Goal: Transaction & Acquisition: Purchase product/service

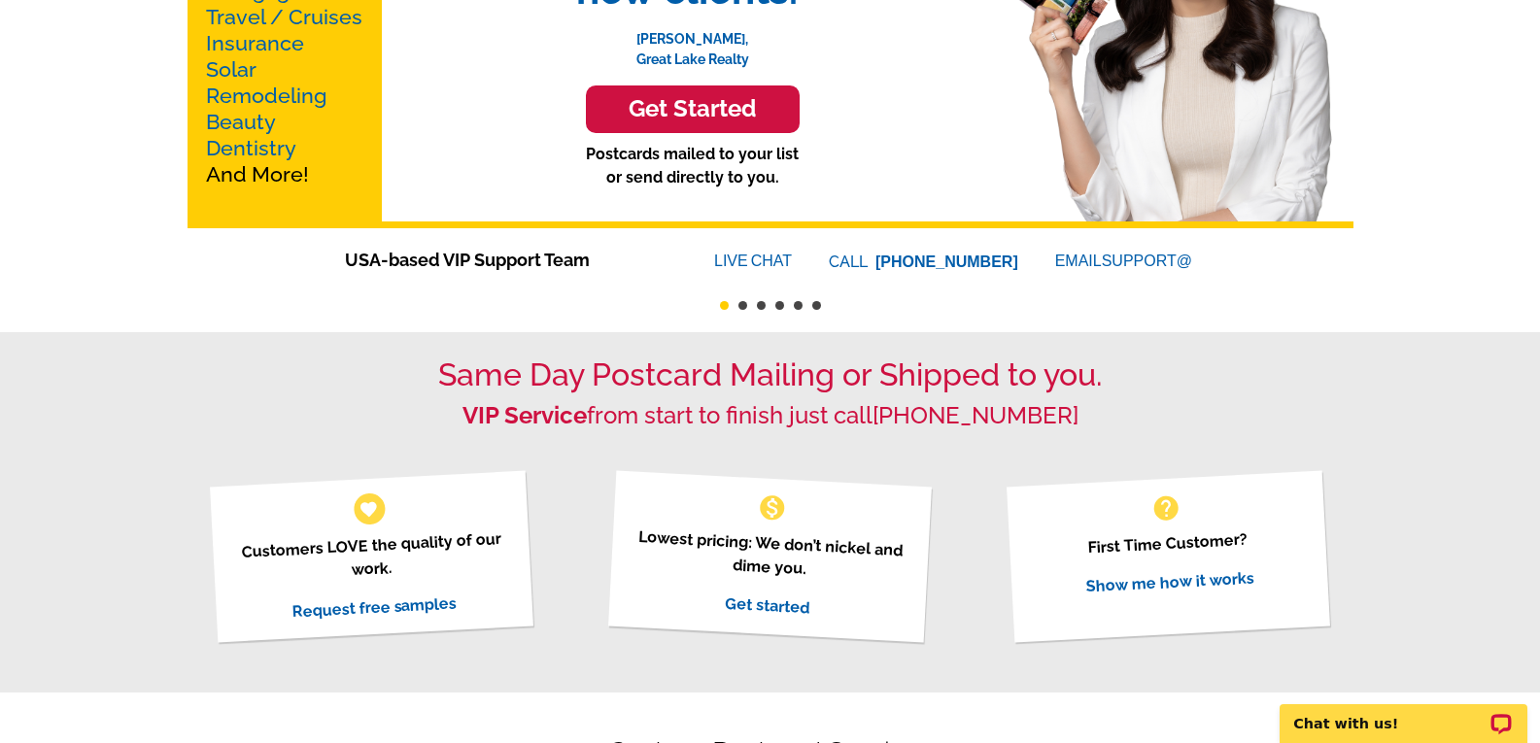
scroll to position [291, 0]
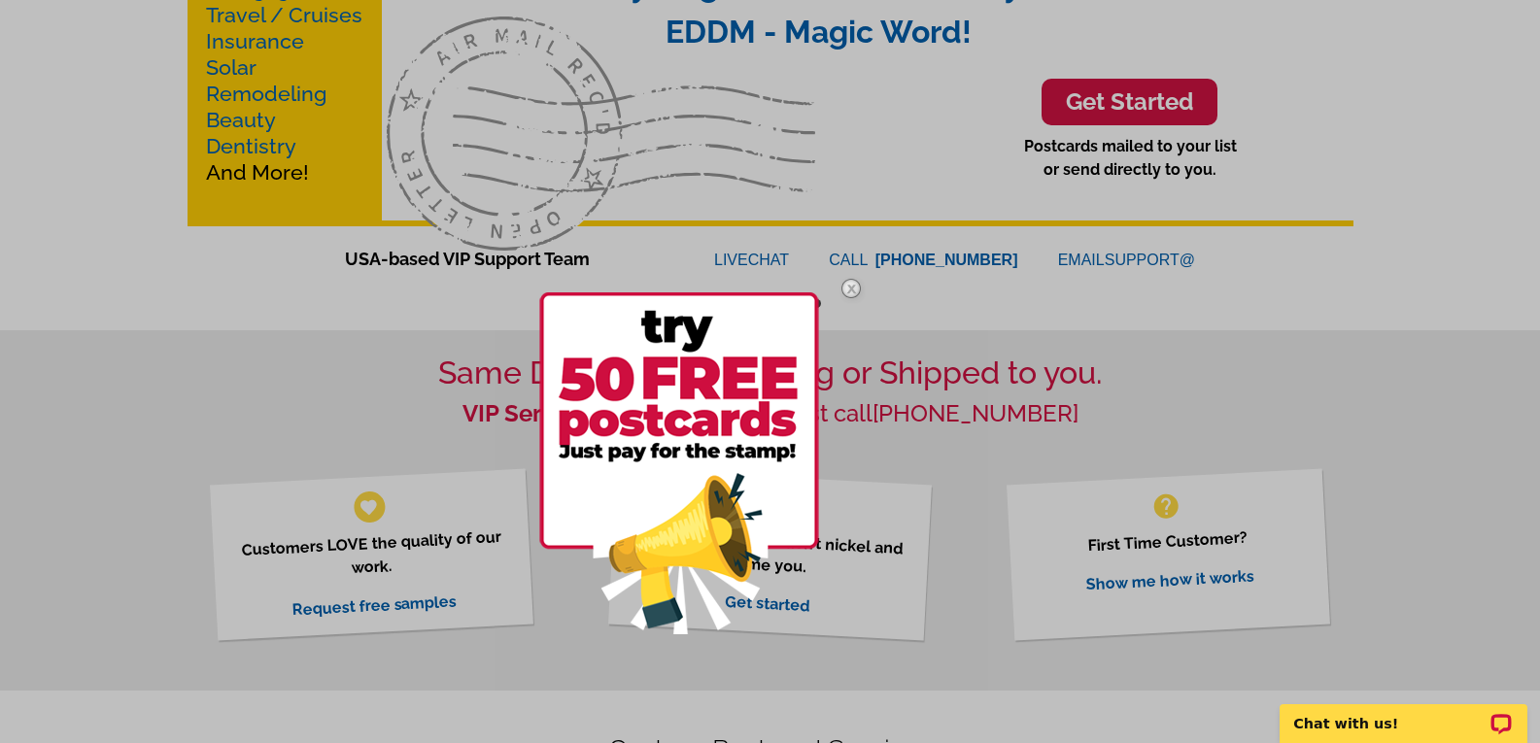
click at [787, 373] on img at bounding box center [679, 463] width 280 height 342
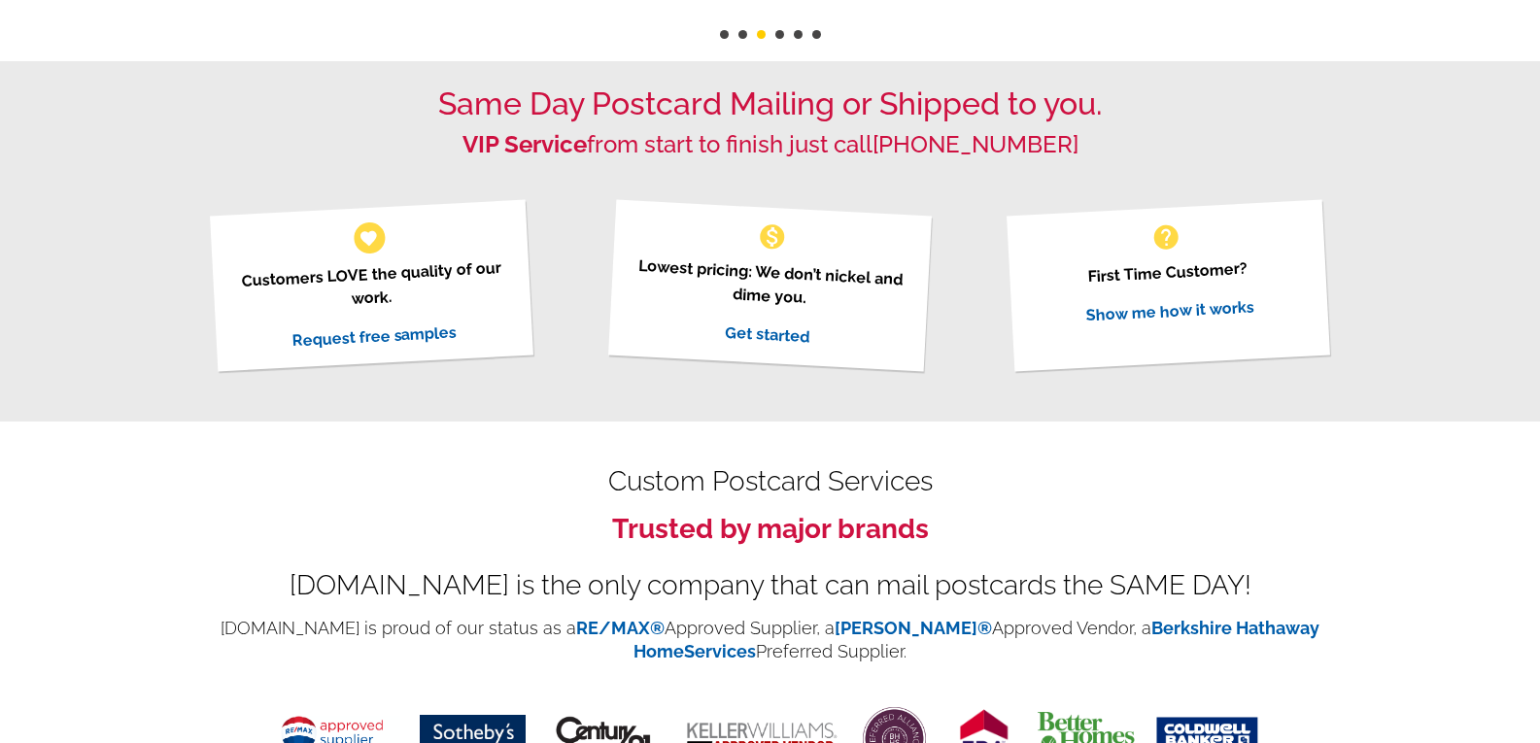
scroll to position [680, 0]
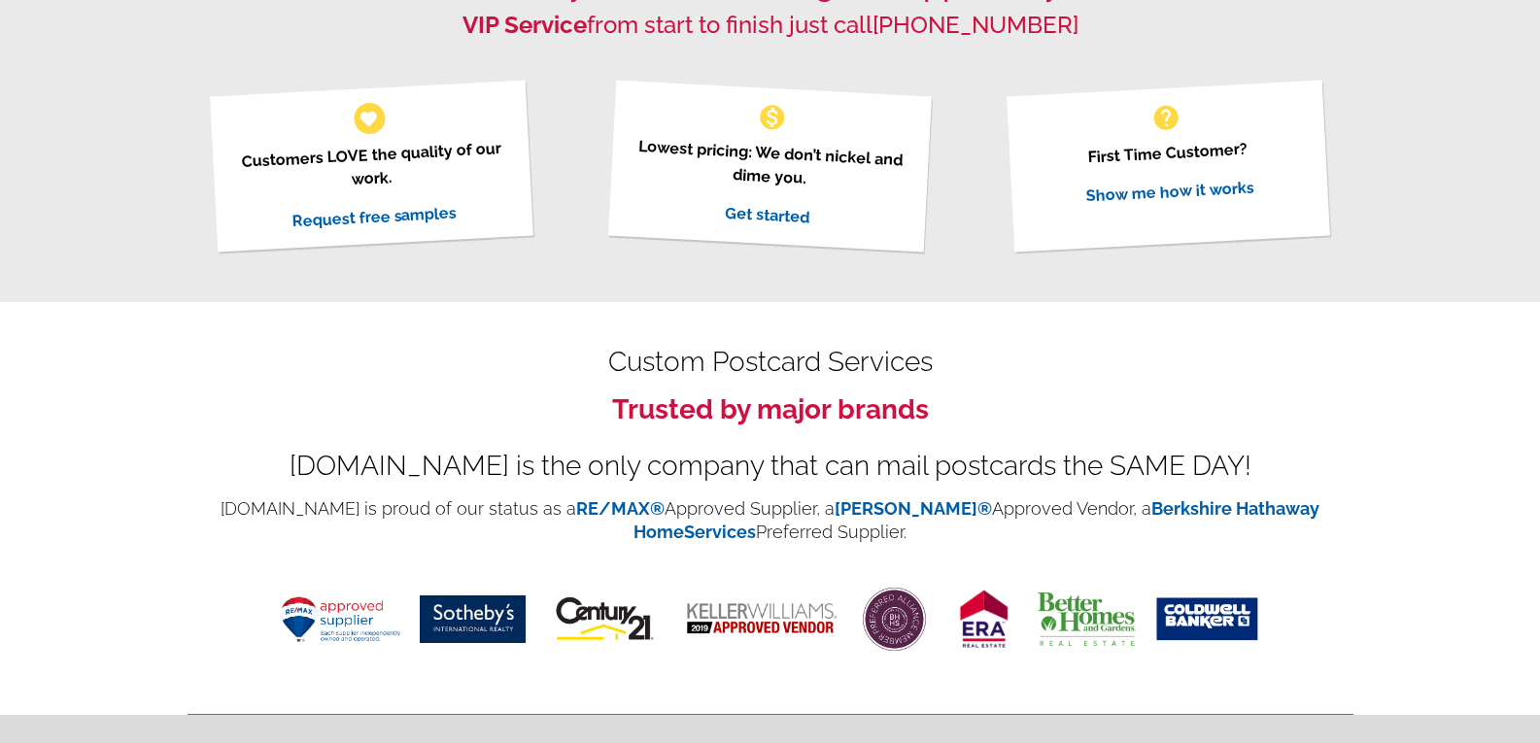
click at [1195, 195] on link "Show me how it works" at bounding box center [1169, 191] width 169 height 27
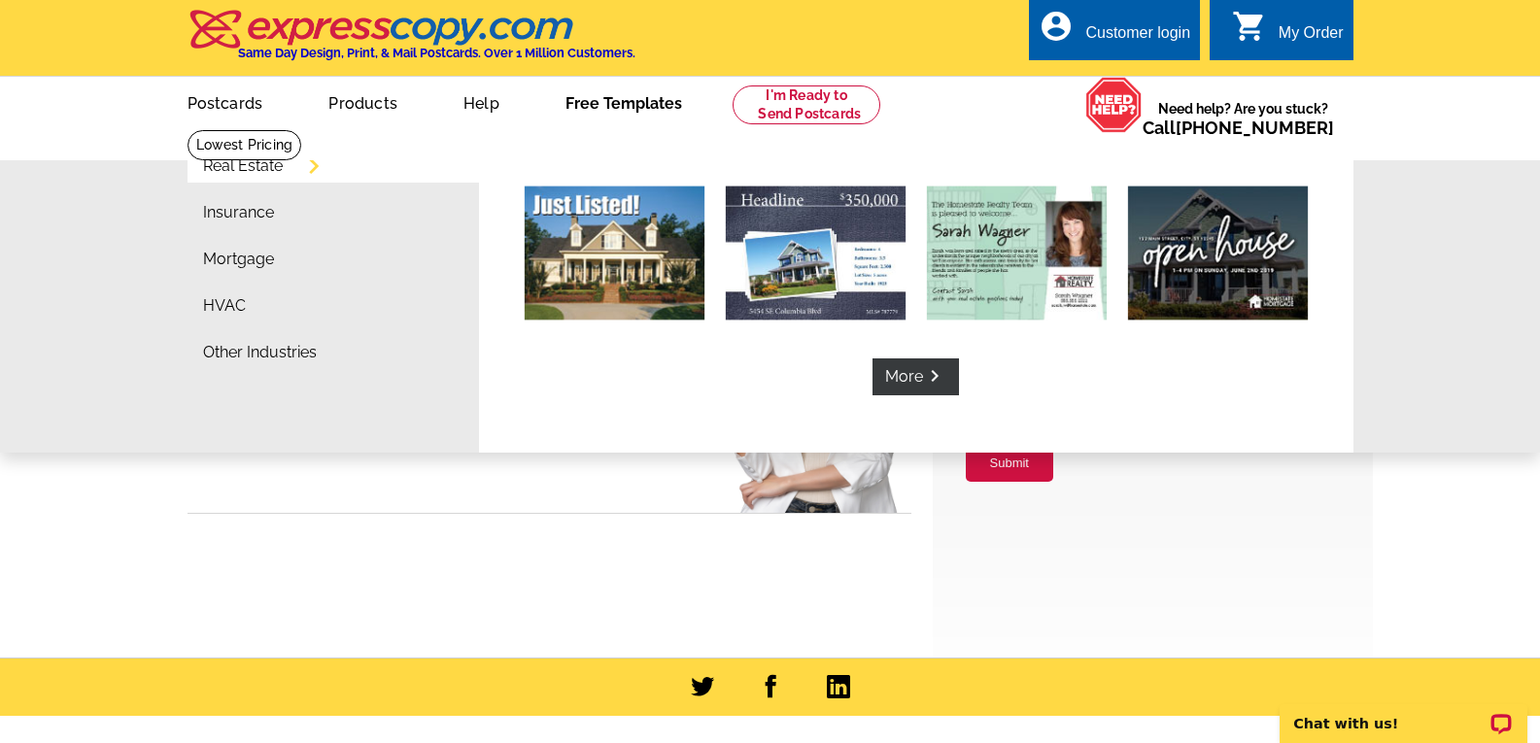
click at [613, 101] on link "Free Templates" at bounding box center [623, 102] width 179 height 46
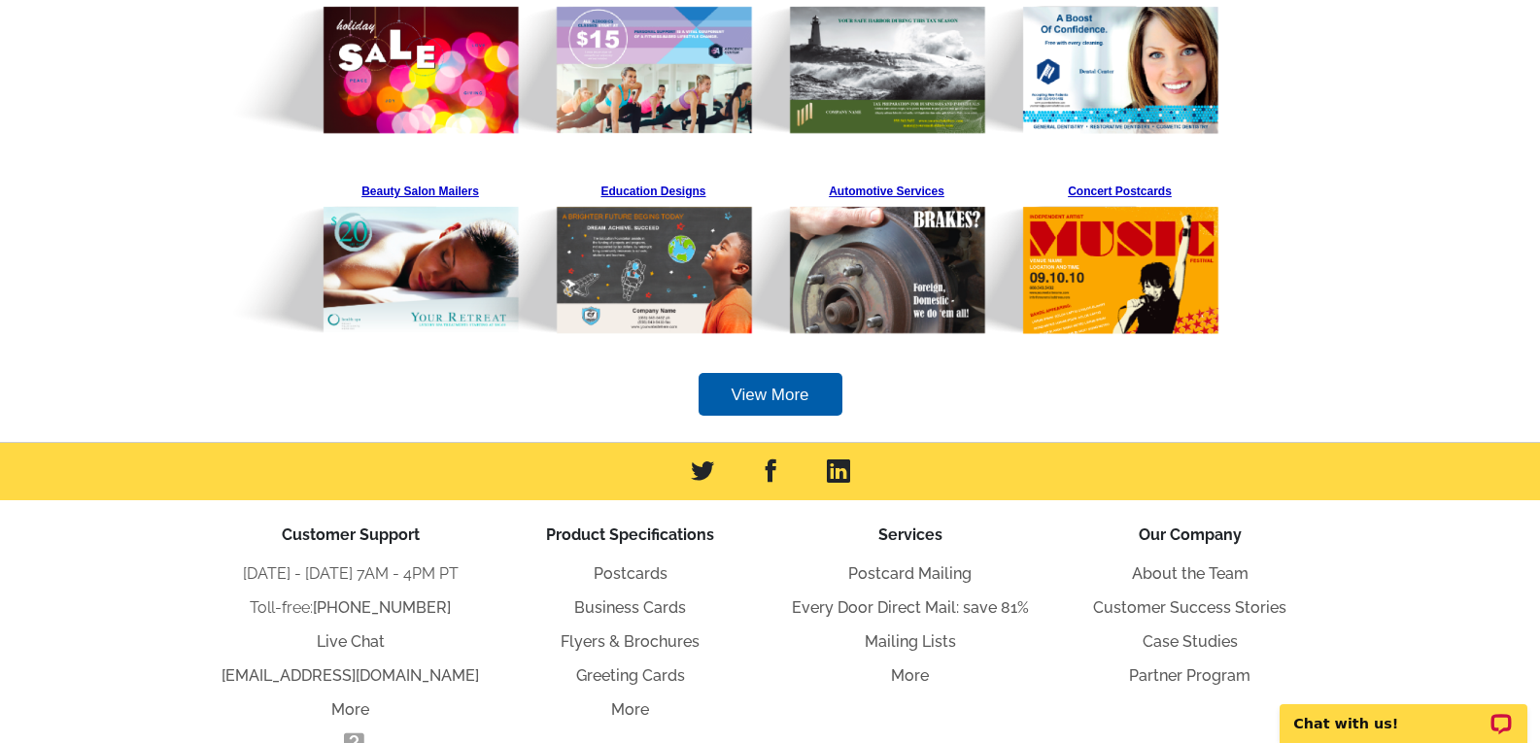
scroll to position [780, 0]
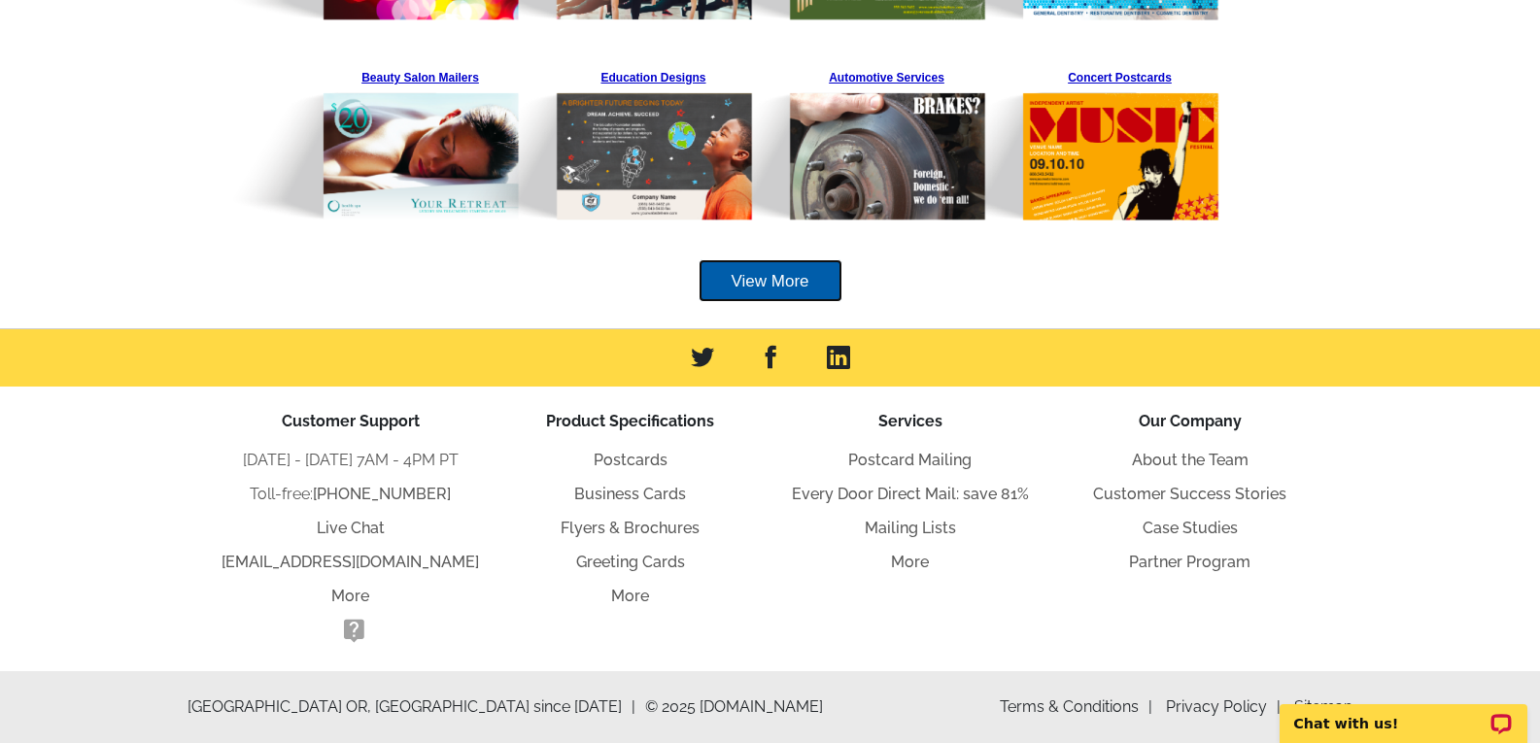
click at [782, 279] on link "View More" at bounding box center [770, 281] width 144 height 44
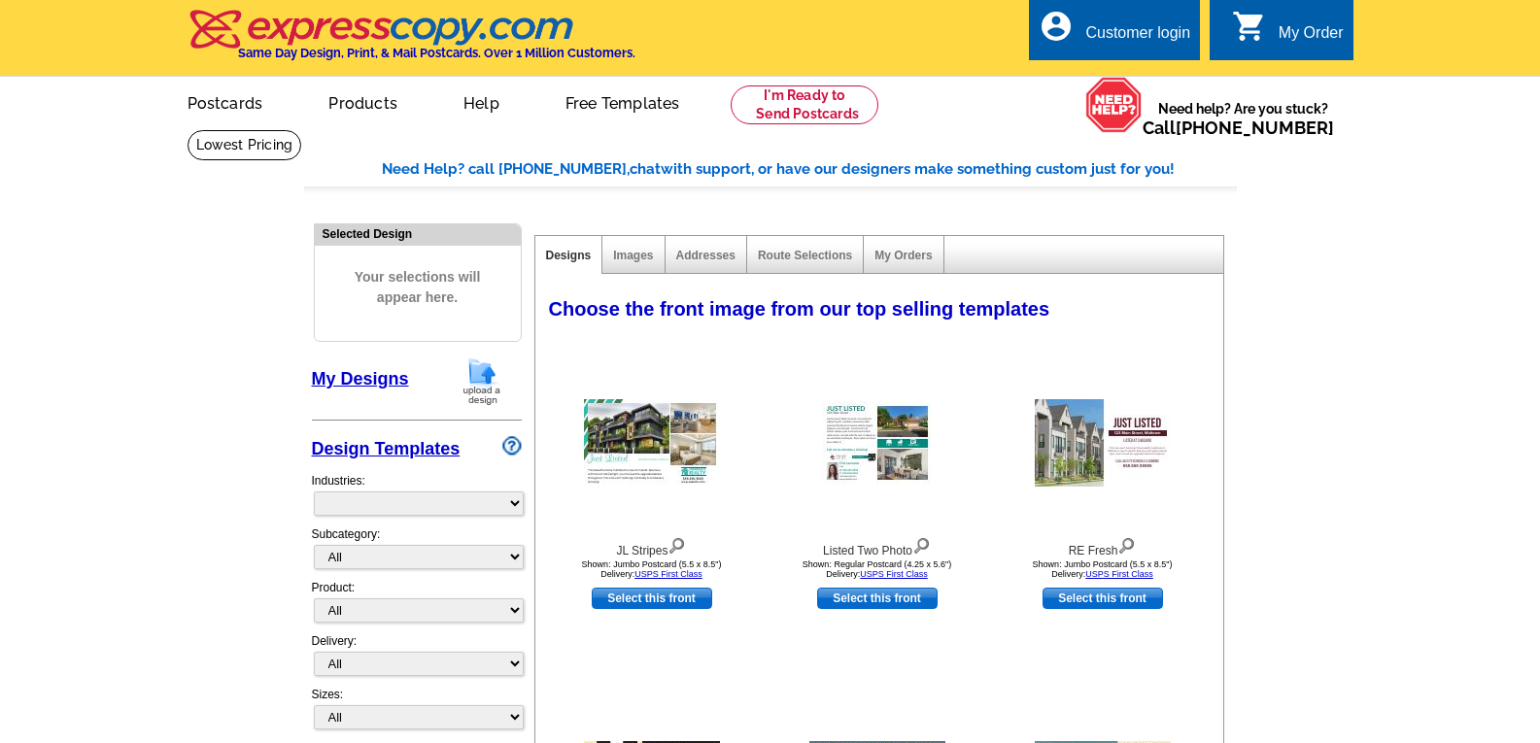
select select "785"
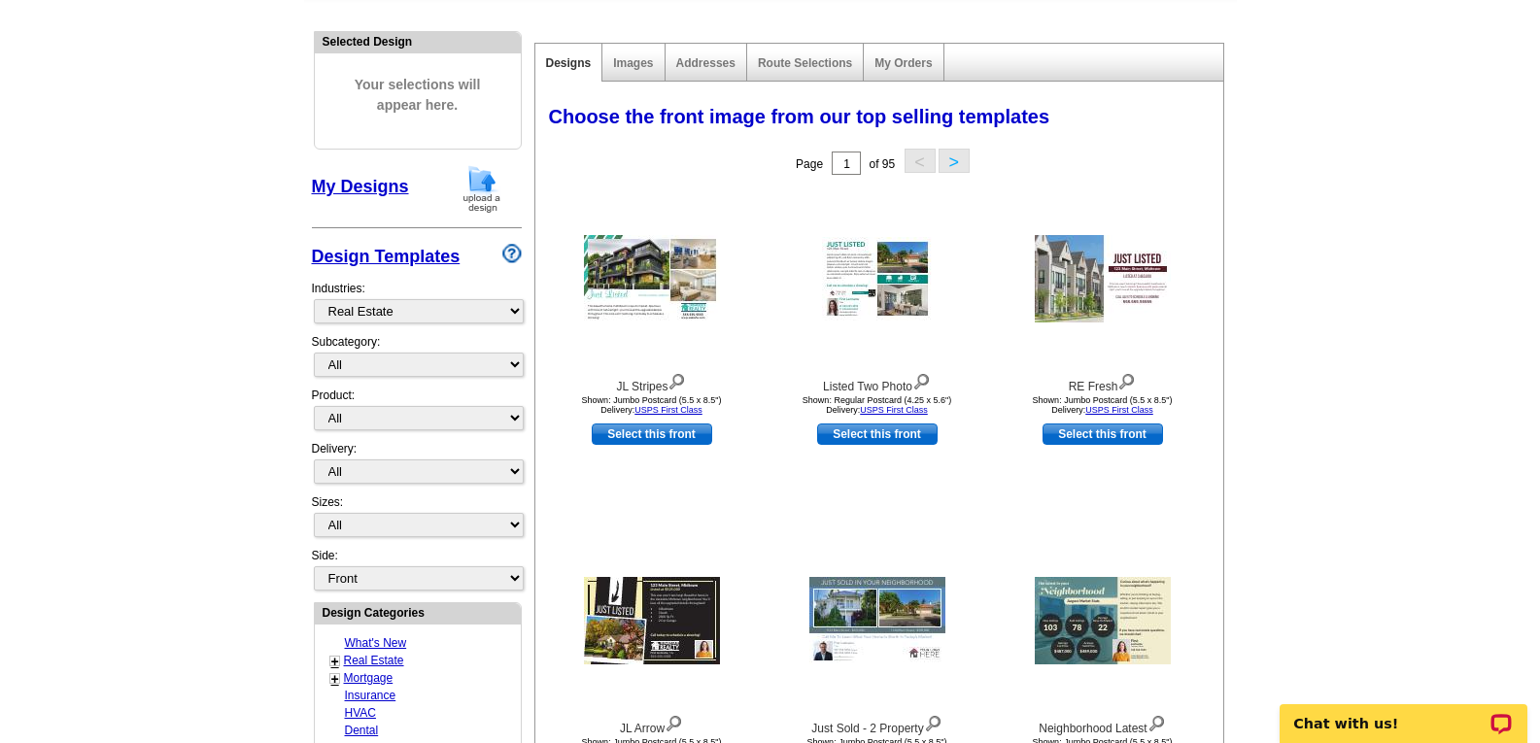
scroll to position [194, 0]
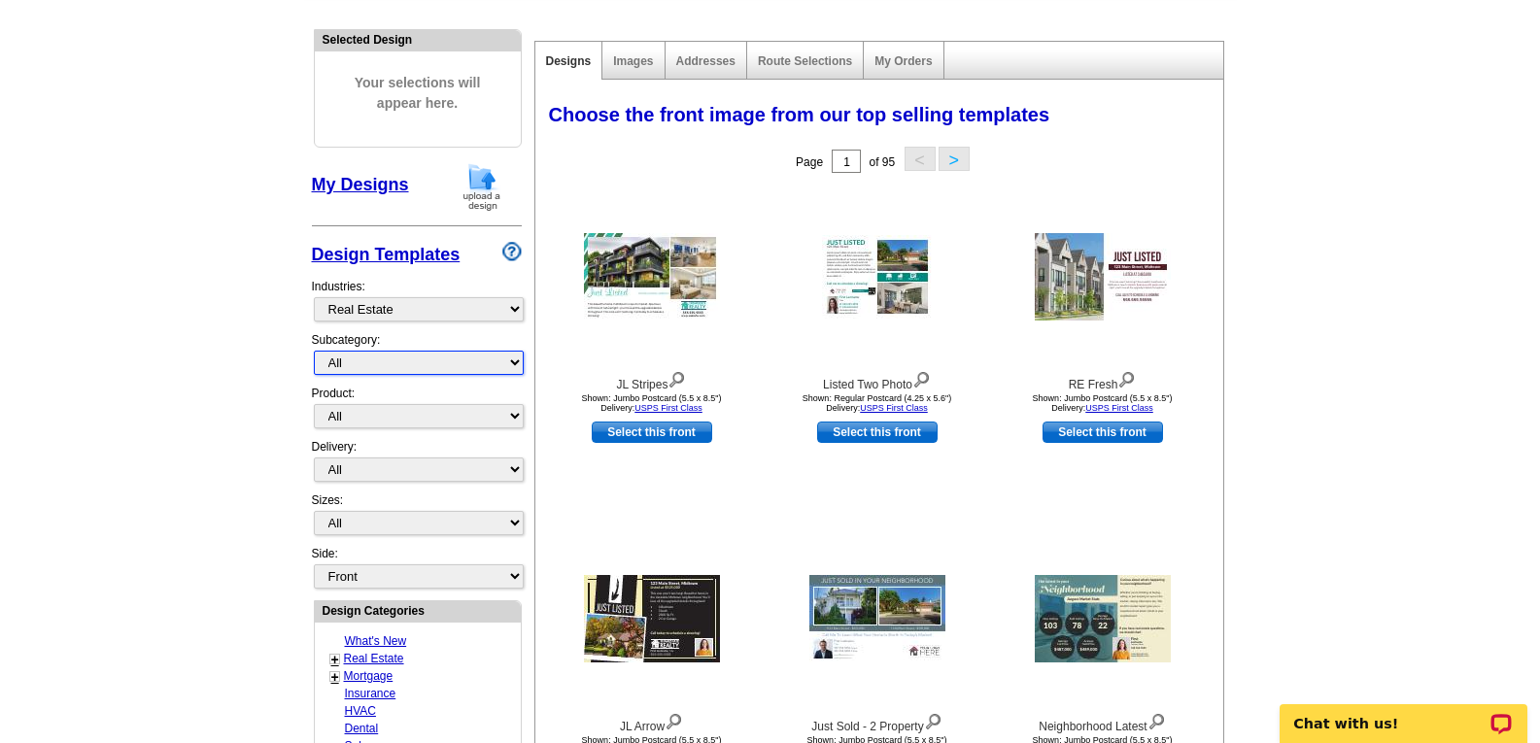
click at [510, 362] on select "All RE/MAX® Referrals Keller Williams® Berkshire Hathaway Home Services Century…" at bounding box center [419, 363] width 210 height 24
select select "792"
click at [314, 352] on select "All RE/MAX® Referrals Keller Williams® Berkshire Hathaway Home Services Century…" at bounding box center [419, 363] width 210 height 24
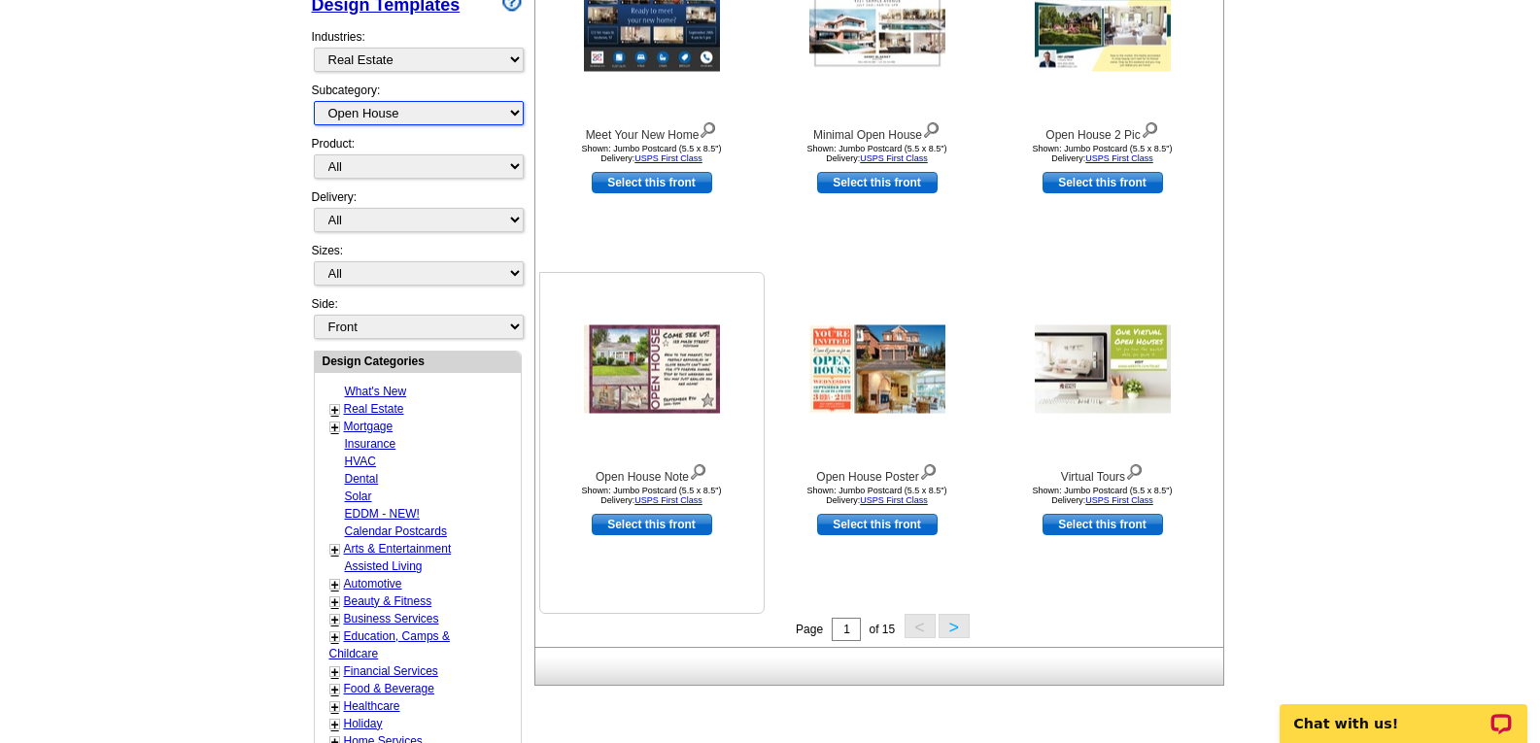
scroll to position [486, 0]
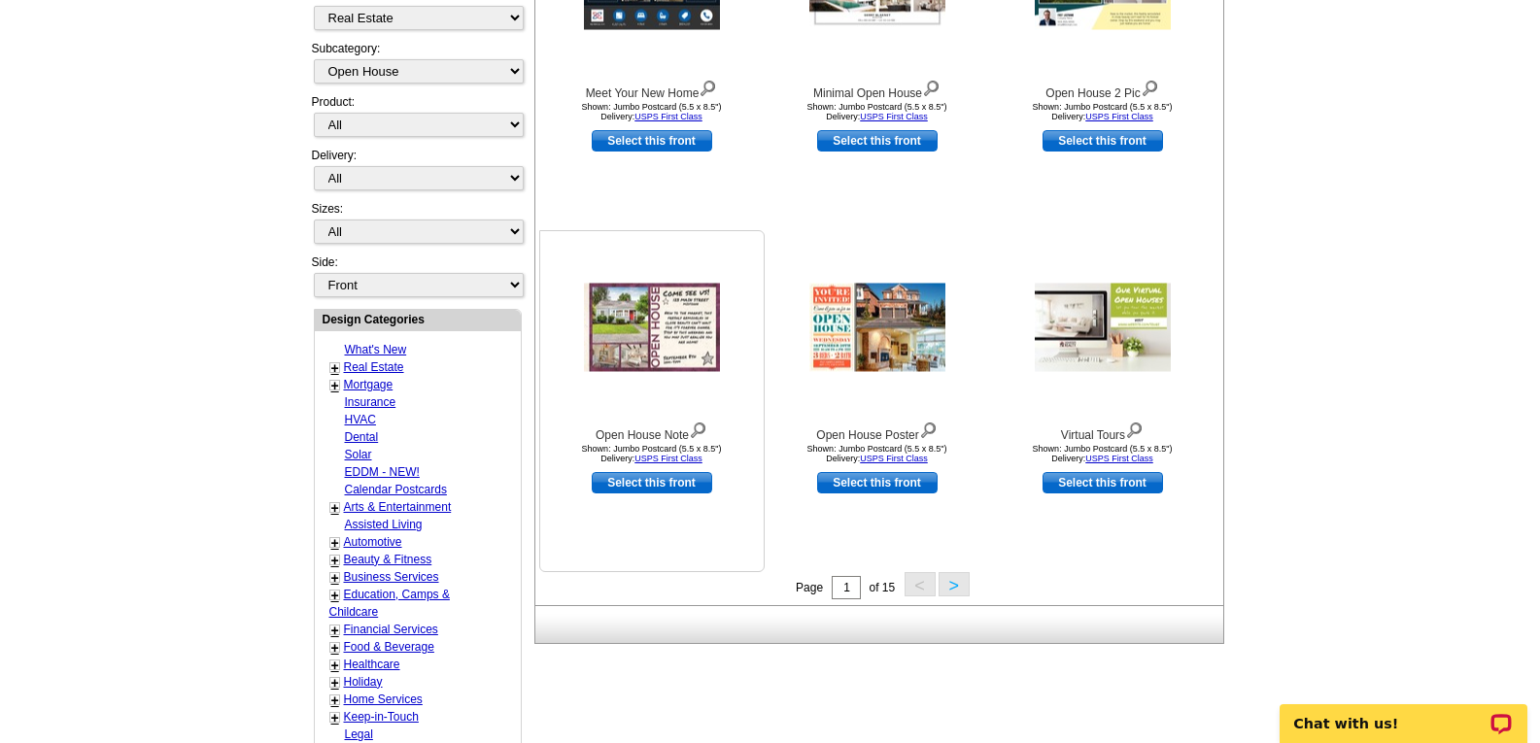
click at [664, 477] on link "Select this front" at bounding box center [652, 482] width 120 height 21
select select "2"
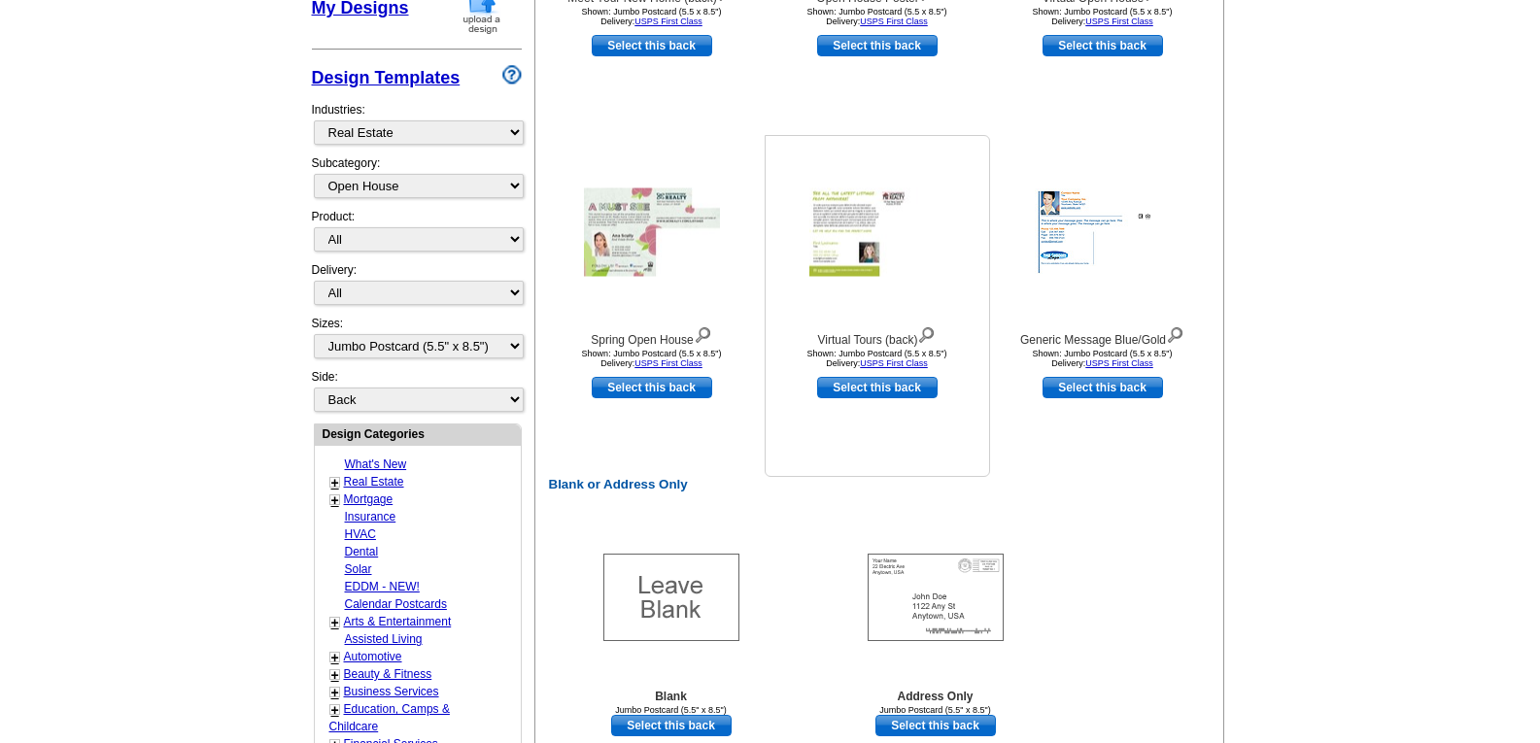
scroll to position [583, 0]
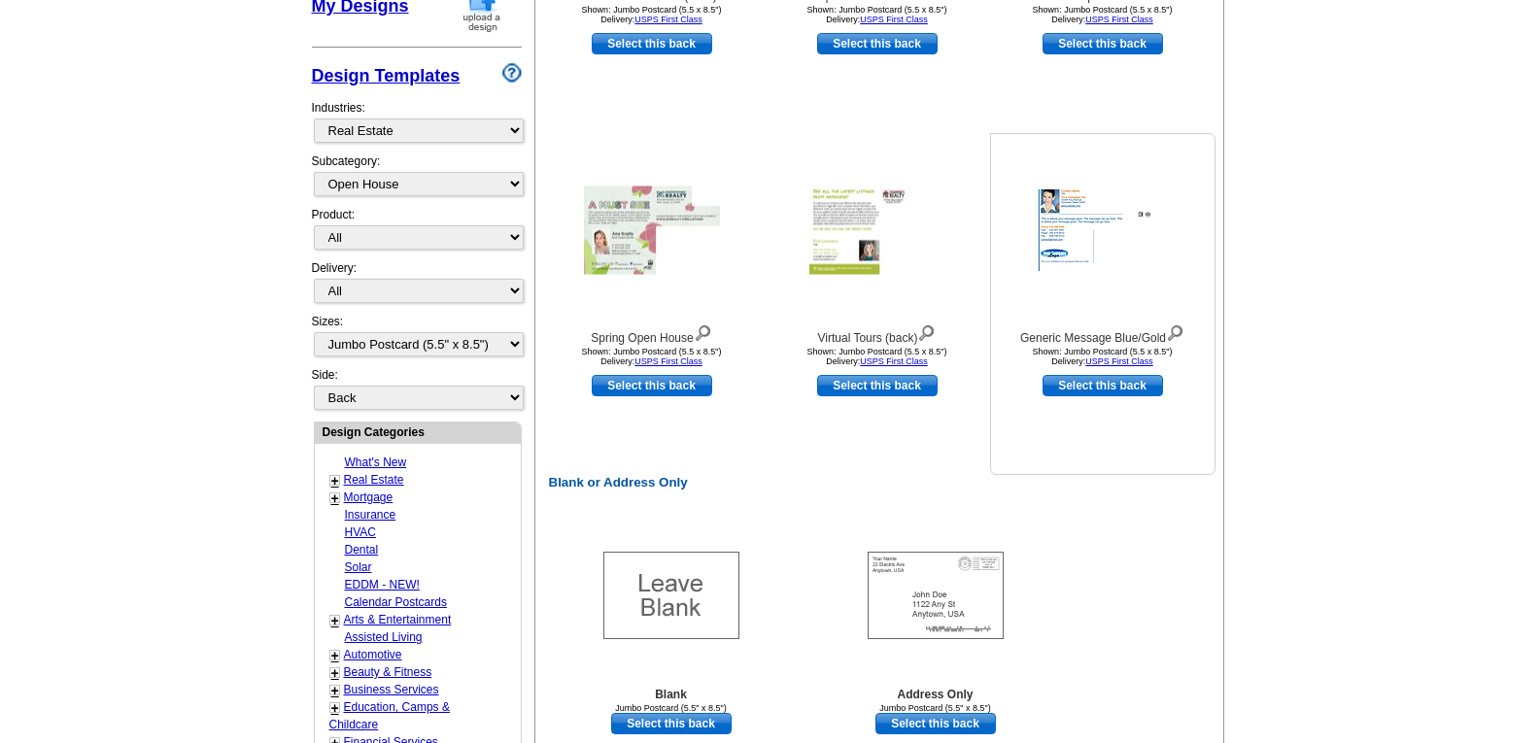
click at [1081, 389] on link "Select this back" at bounding box center [1102, 385] width 120 height 21
select select "front"
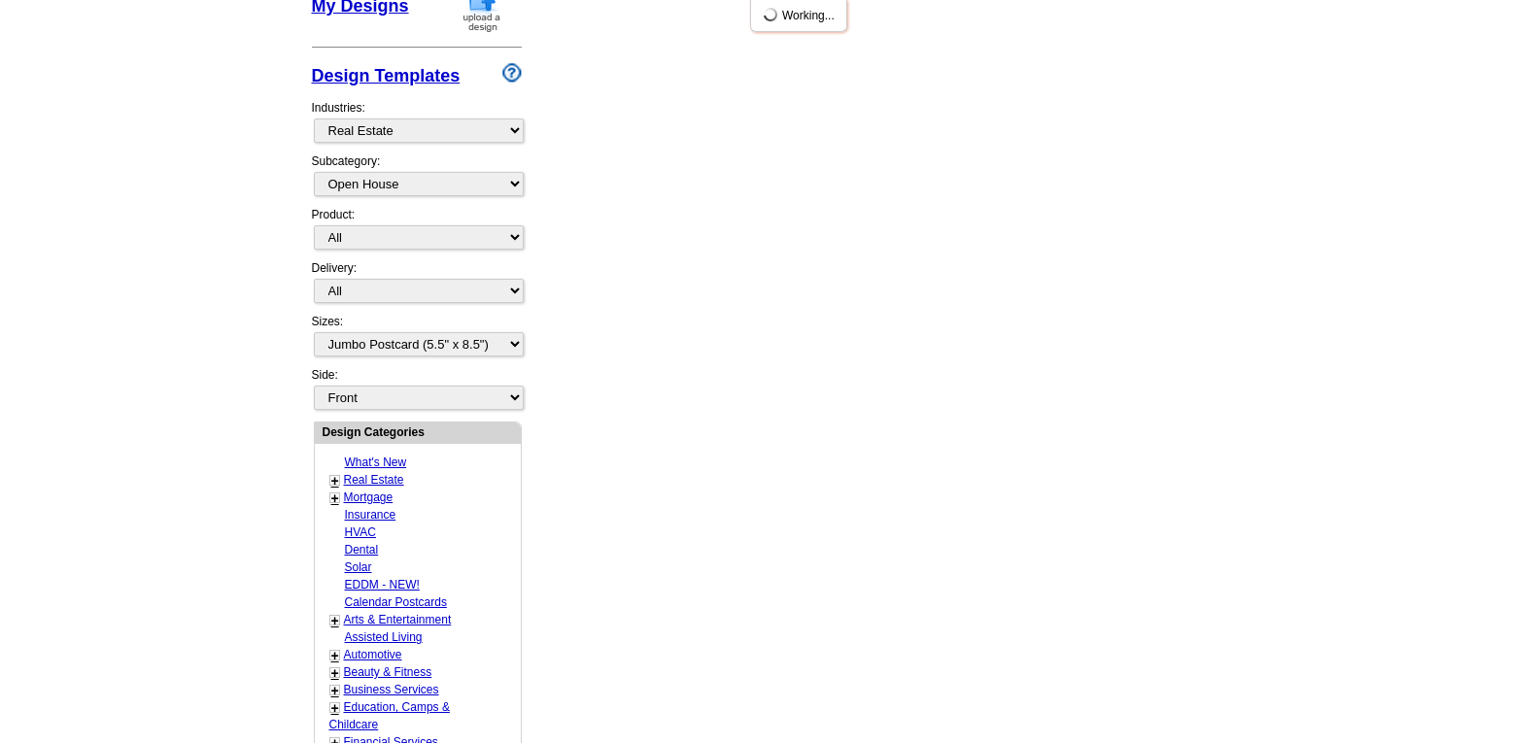
scroll to position [0, 0]
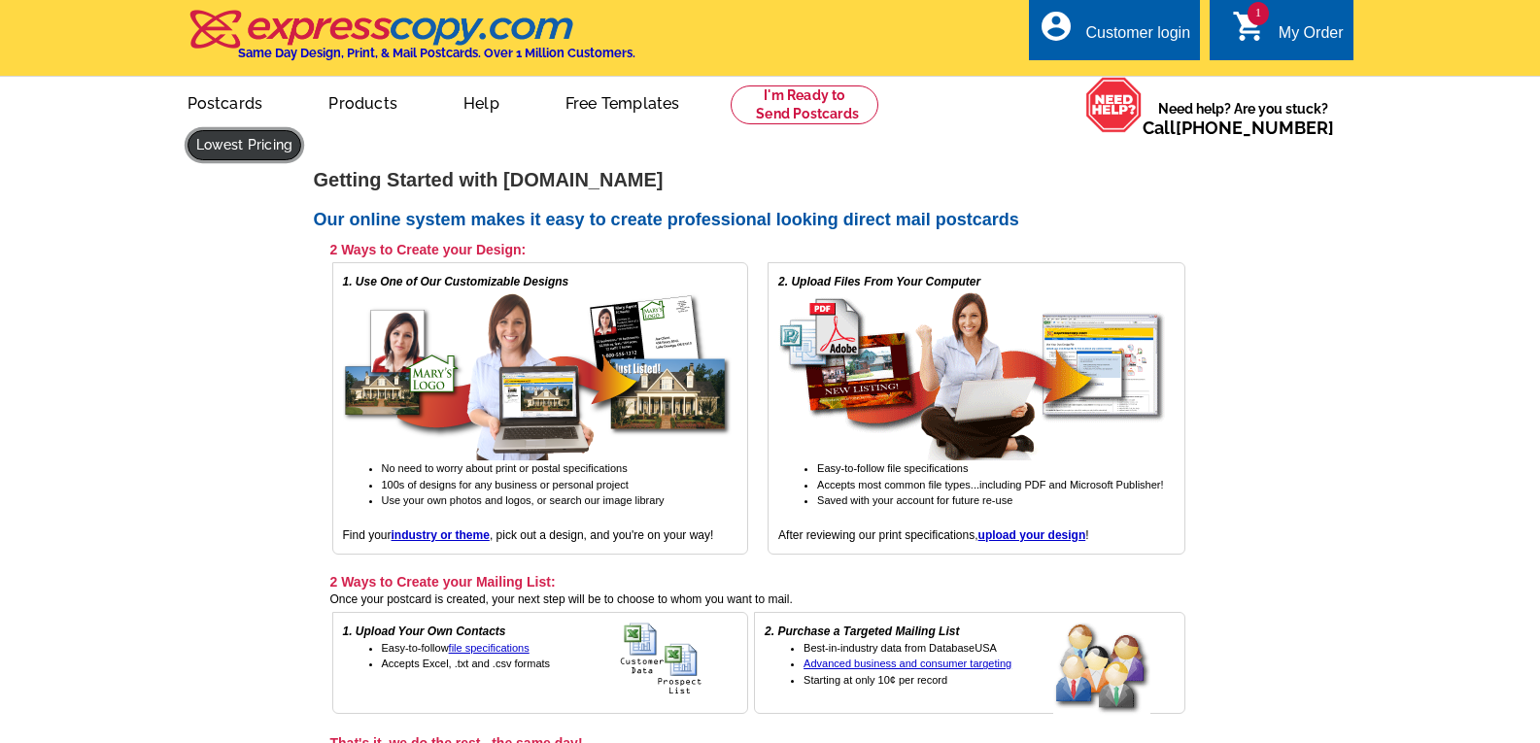
click at [302, 130] on link at bounding box center [244, 145] width 115 height 30
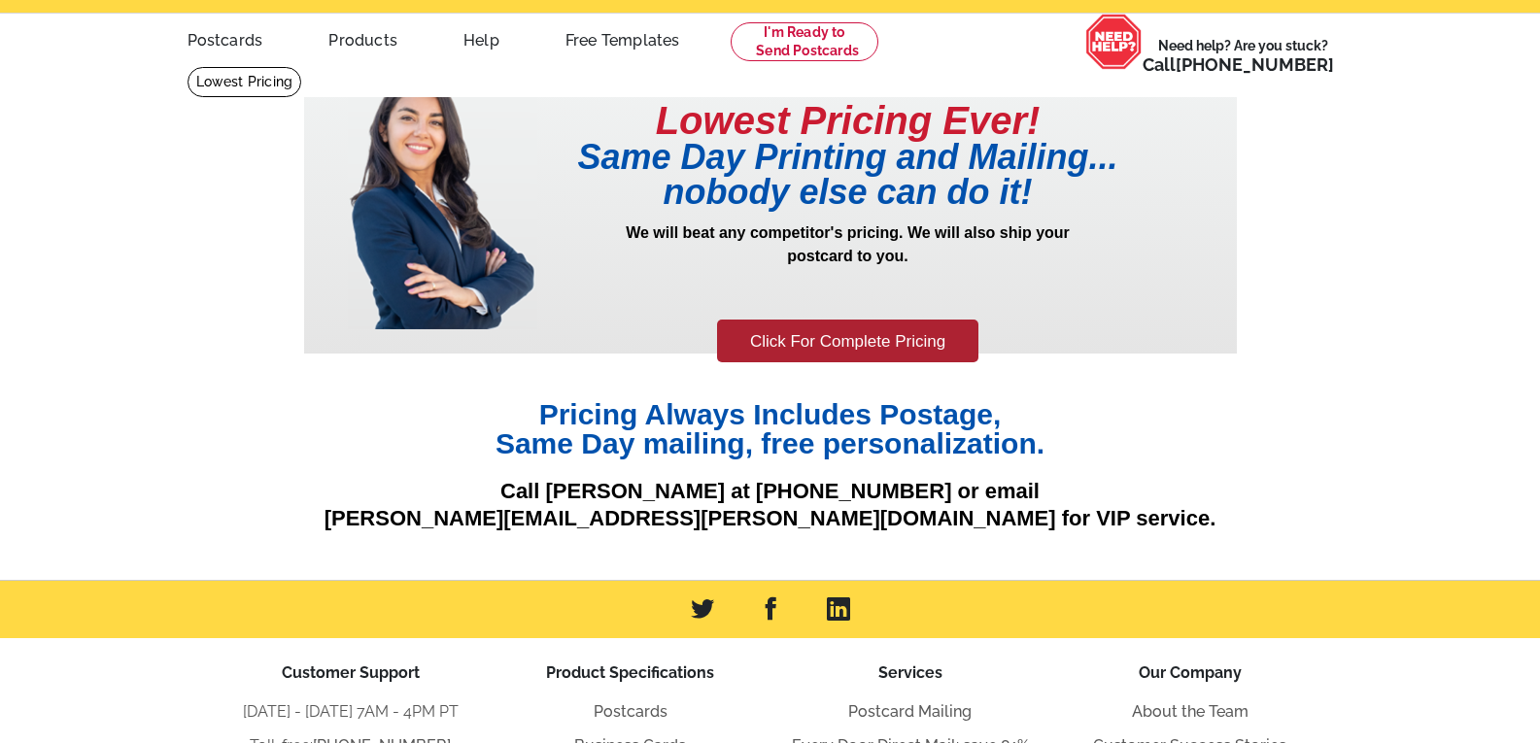
scroll to position [97, 0]
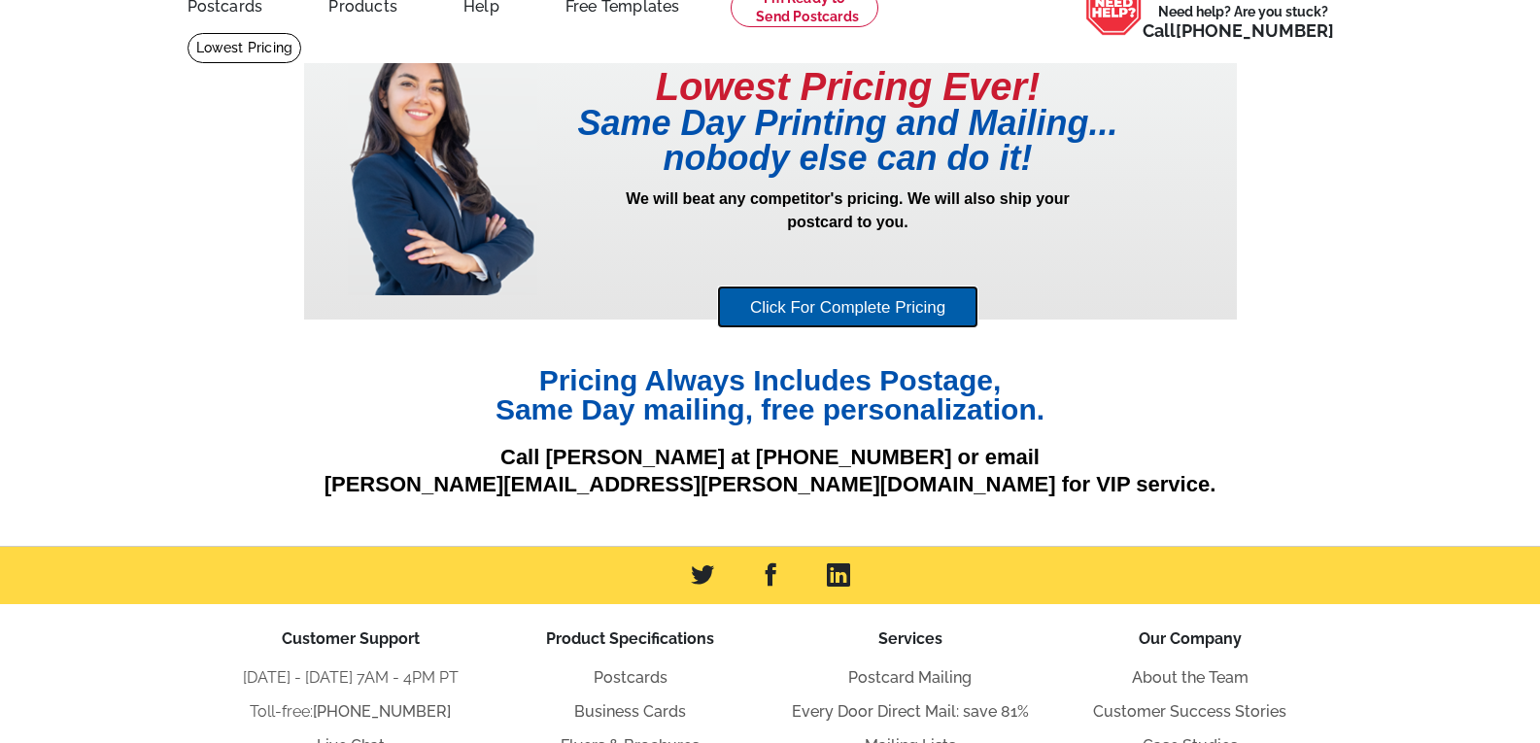
click at [948, 308] on link "Click For Complete Pricing" at bounding box center [847, 308] width 261 height 44
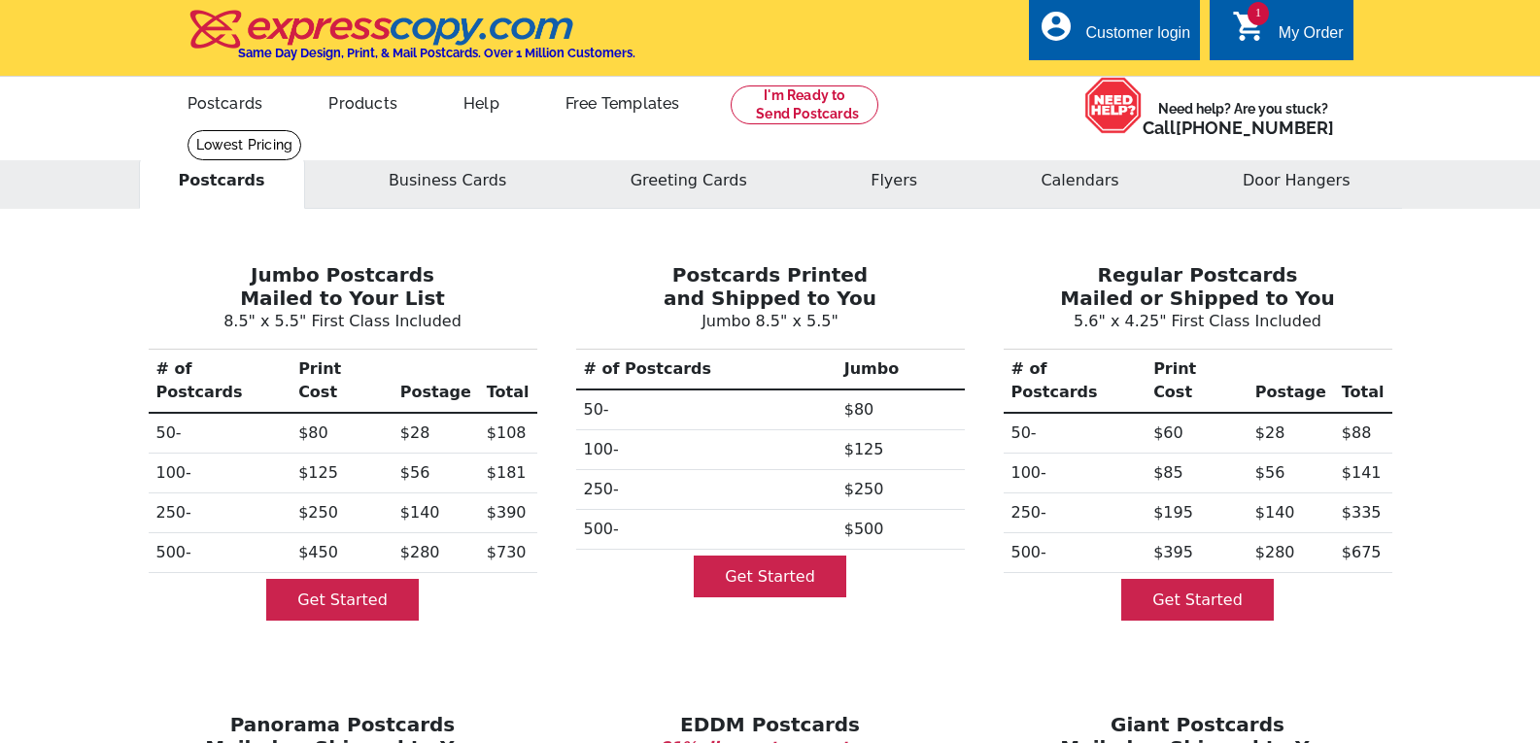
click at [1321, 21] on link "1 shopping_cart My Order" at bounding box center [1288, 33] width 112 height 24
